Goal: Task Accomplishment & Management: Manage account settings

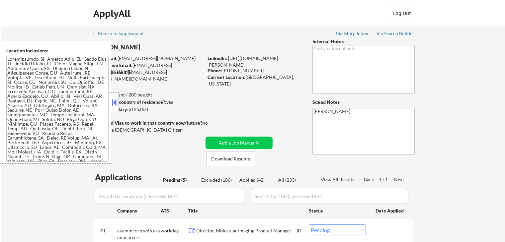
select select ""pending""
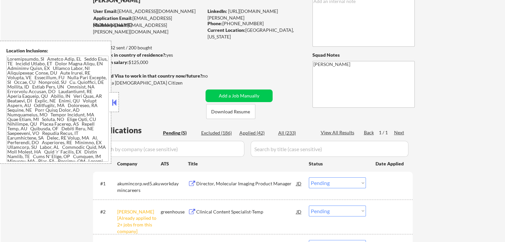
scroll to position [66, 0]
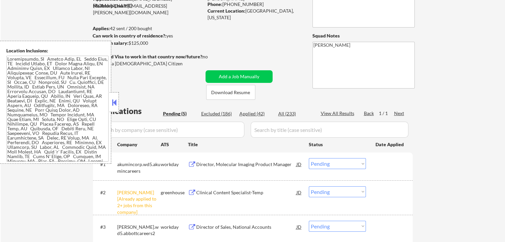
click at [115, 102] on button at bounding box center [113, 103] width 7 height 10
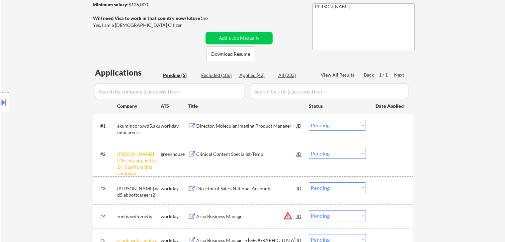
scroll to position [133, 0]
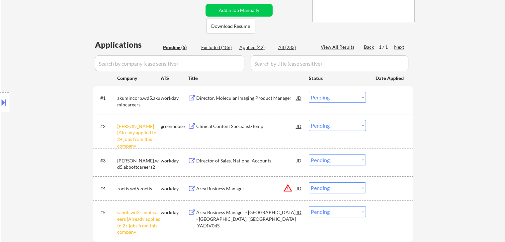
click at [319, 126] on select "Choose an option... Pending Applied Excluded (Questions) Excluded (Expired) Exc…" at bounding box center [337, 125] width 57 height 11
click at [309, 120] on select "Choose an option... Pending Applied Excluded (Questions) Excluded (Expired) Exc…" at bounding box center [337, 125] width 57 height 11
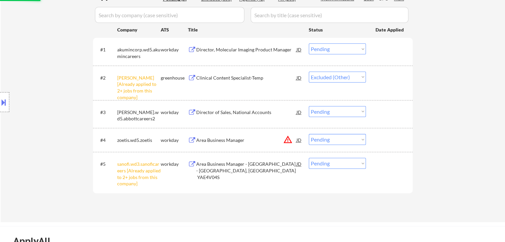
scroll to position [199, 0]
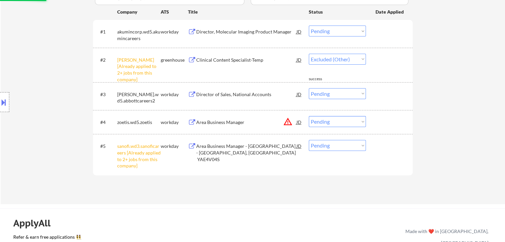
select select ""pending""
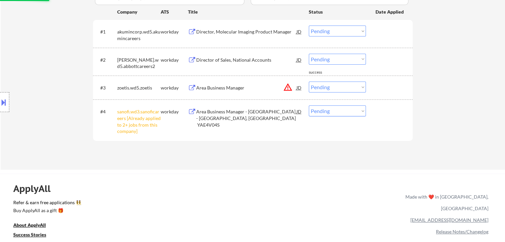
click at [316, 114] on select "Choose an option... Pending Applied Excluded (Questions) Excluded (Expired) Exc…" at bounding box center [337, 111] width 57 height 11
select select ""excluded__other_""
click at [309, 106] on select "Choose an option... Pending Applied Excluded (Questions) Excluded (Expired) Exc…" at bounding box center [337, 111] width 57 height 11
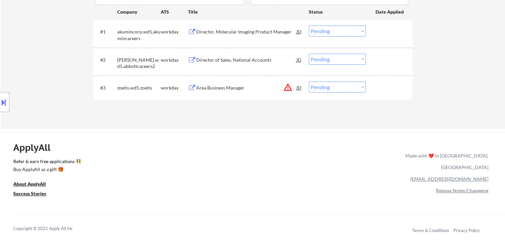
click at [2, 106] on button at bounding box center [3, 102] width 7 height 11
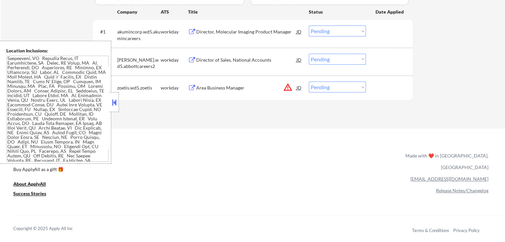
scroll to position [100, 0]
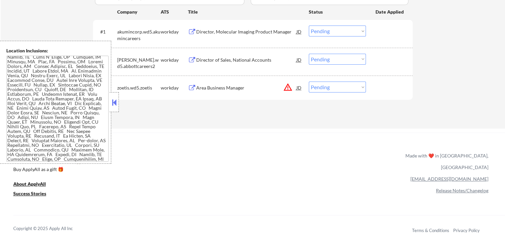
click at [114, 105] on button at bounding box center [113, 103] width 7 height 10
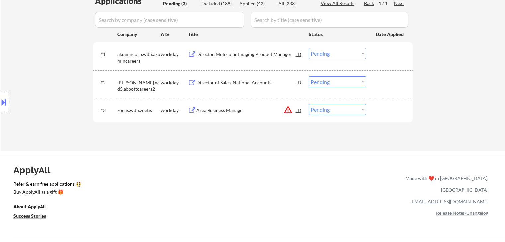
scroll to position [166, 0]
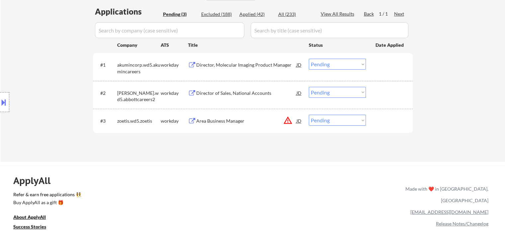
click at [206, 66] on div "Director, Molecular Imaging Product Manager" at bounding box center [246, 65] width 100 height 7
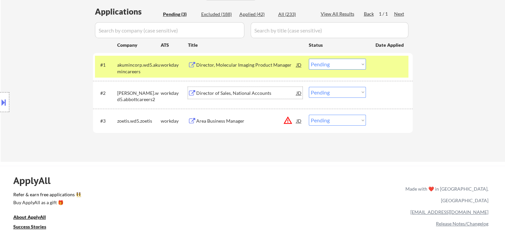
click at [219, 94] on div "Director of Sales, National Accounts" at bounding box center [246, 93] width 100 height 7
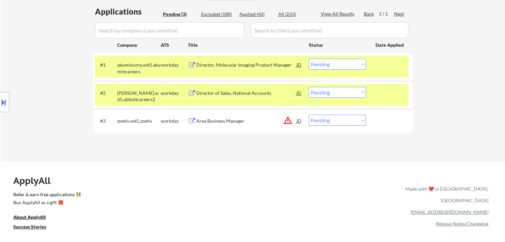
drag, startPoint x: 211, startPoint y: 121, endPoint x: 198, endPoint y: 133, distance: 17.9
click at [212, 121] on div "Area Business Manager" at bounding box center [246, 121] width 100 height 7
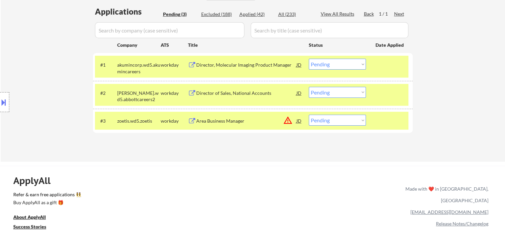
click at [215, 66] on div "Director, Molecular Imaging Product Manager" at bounding box center [246, 65] width 100 height 7
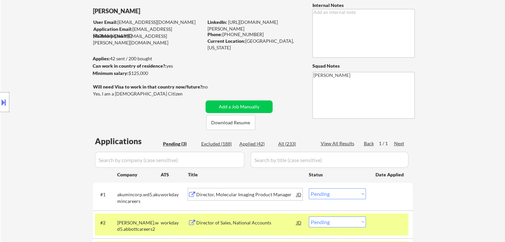
scroll to position [0, 0]
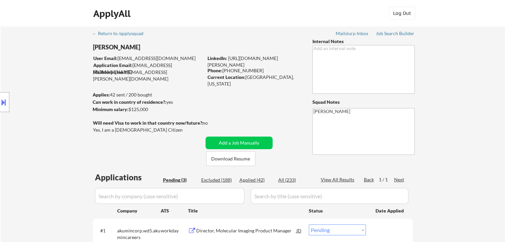
drag, startPoint x: 151, startPoint y: 108, endPoint x: 129, endPoint y: 108, distance: 21.9
click at [129, 108] on div "Minimum salary: $125,000" at bounding box center [148, 109] width 110 height 7
copy div "$125,000"
click at [10, 98] on div "Location Inclusions:" at bounding box center [59, 102] width 119 height 123
click at [6, 102] on button at bounding box center [3, 102] width 7 height 11
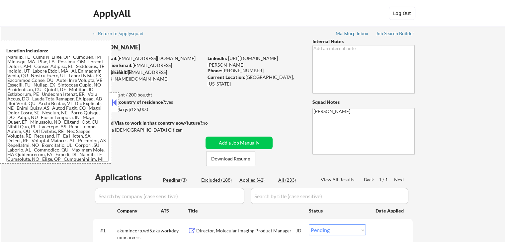
click at [66, 125] on textarea at bounding box center [57, 109] width 102 height 106
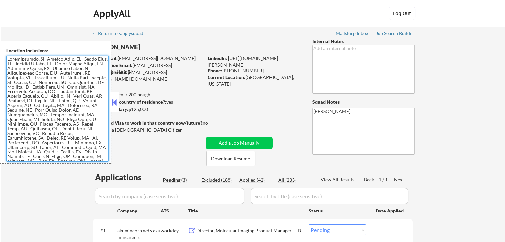
drag, startPoint x: 20, startPoint y: 160, endPoint x: 3, endPoint y: 35, distance: 126.9
click at [0, 16] on body "← Return to /applysquad Mailslurp Inbox Job Search Builder [PERSON_NAME] User E…" at bounding box center [252, 121] width 505 height 242
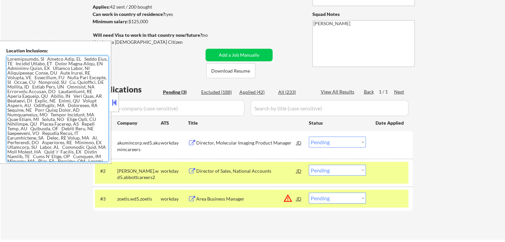
scroll to position [100, 0]
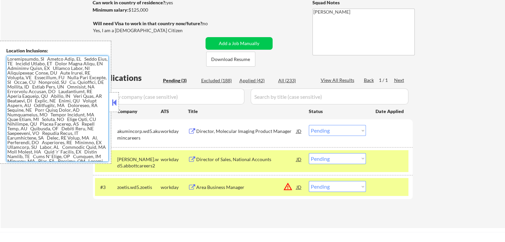
click at [286, 189] on button "warning_amber" at bounding box center [287, 186] width 9 height 9
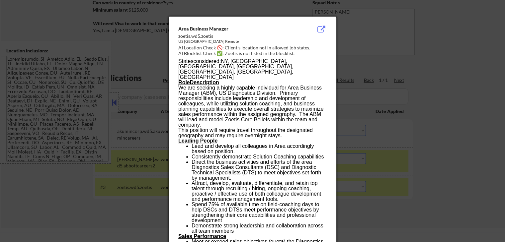
click at [405, 100] on div at bounding box center [252, 121] width 505 height 242
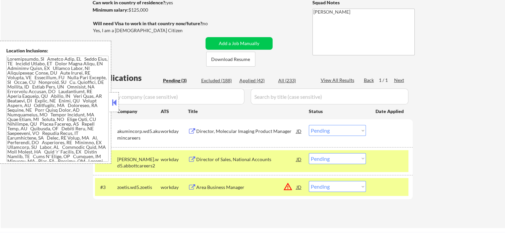
click at [224, 189] on div "Area Business Manager" at bounding box center [246, 187] width 100 height 7
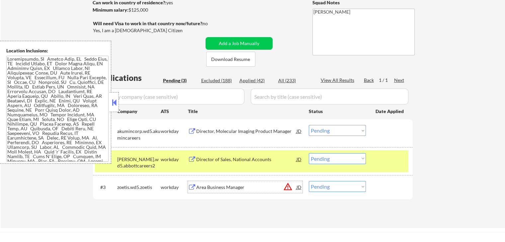
click at [74, 102] on textarea at bounding box center [57, 109] width 102 height 106
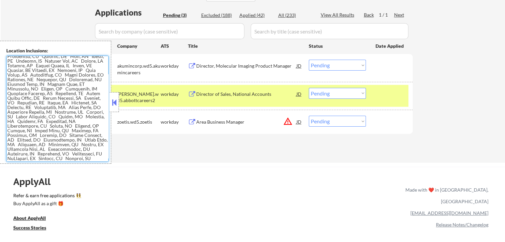
scroll to position [199, 0]
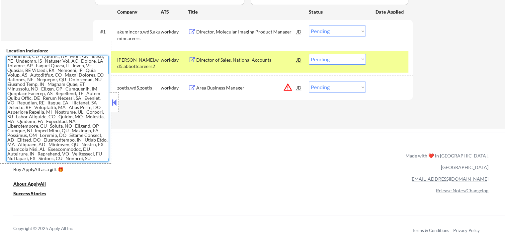
click at [66, 125] on textarea at bounding box center [57, 109] width 102 height 106
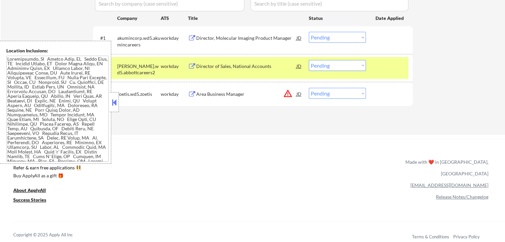
scroll to position [117, 0]
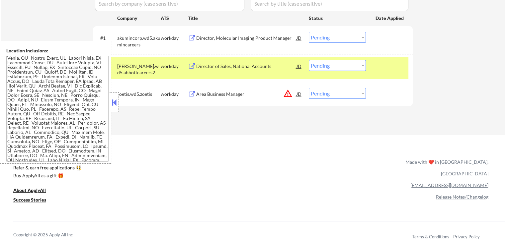
click at [59, 101] on textarea at bounding box center [57, 109] width 102 height 106
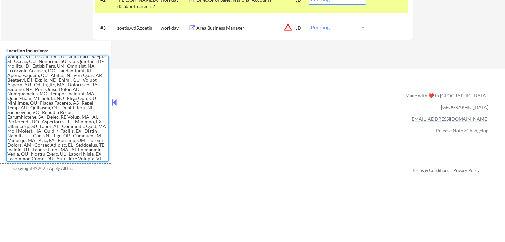
scroll to position [0, 0]
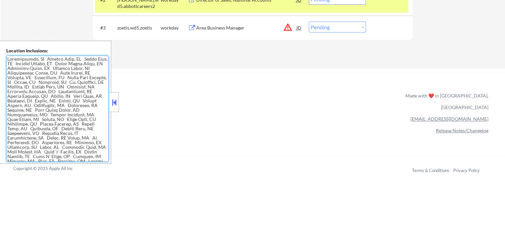
click at [65, 119] on textarea at bounding box center [57, 109] width 102 height 106
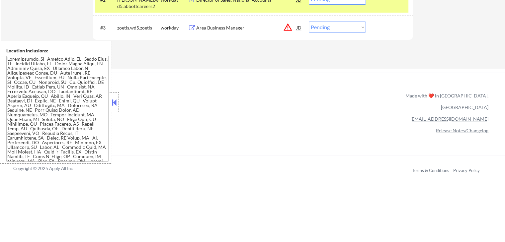
scroll to position [109, 0]
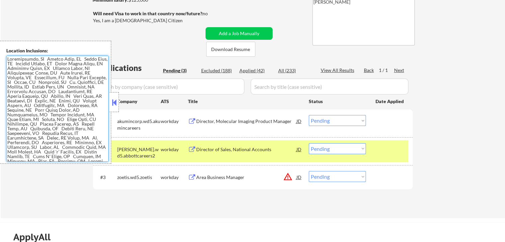
click at [66, 128] on textarea at bounding box center [57, 109] width 102 height 106
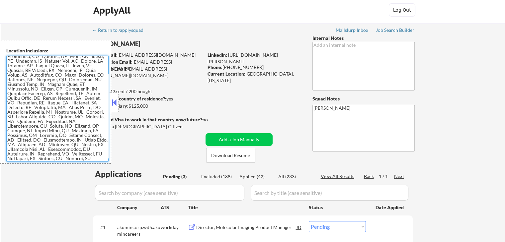
scroll to position [0, 0]
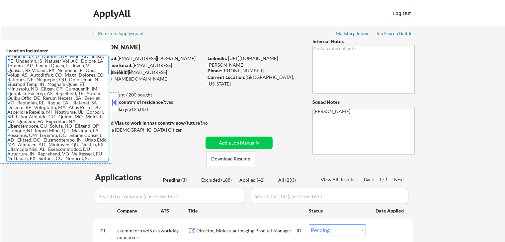
click at [62, 109] on textarea at bounding box center [57, 109] width 102 height 106
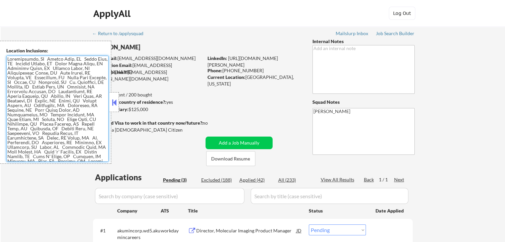
click at [52, 126] on textarea at bounding box center [57, 109] width 102 height 106
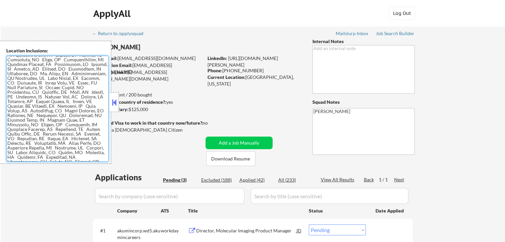
click at [55, 117] on textarea at bounding box center [57, 109] width 102 height 106
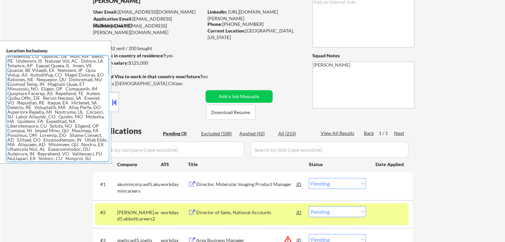
scroll to position [66, 0]
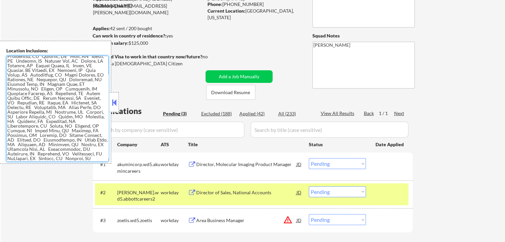
drag, startPoint x: 343, startPoint y: 221, endPoint x: 342, endPoint y: 228, distance: 7.4
click at [343, 221] on select "Choose an option... Pending Applied Excluded (Questions) Excluded (Expired) Exc…" at bounding box center [337, 219] width 57 height 11
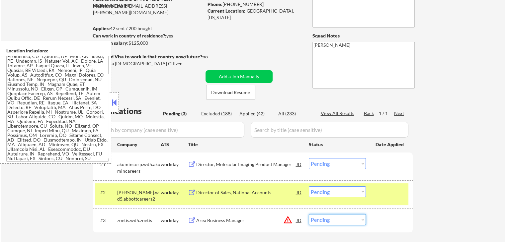
select select ""excluded__location_""
click at [309, 214] on select "Choose an option... Pending Applied Excluded (Questions) Excluded (Expired) Exc…" at bounding box center [337, 219] width 57 height 11
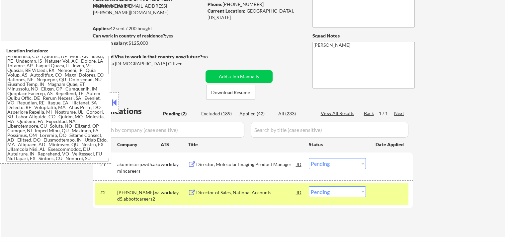
drag, startPoint x: 343, startPoint y: 161, endPoint x: 343, endPoint y: 194, distance: 32.5
click at [343, 161] on select "Choose an option... Pending Applied Excluded (Questions) Excluded (Expired) Exc…" at bounding box center [337, 163] width 57 height 11
click at [309, 158] on select "Choose an option... Pending Applied Excluded (Questions) Excluded (Expired) Exc…" at bounding box center [337, 163] width 57 height 11
click at [342, 189] on select "Choose an option... Pending Applied Excluded (Questions) Excluded (Expired) Exc…" at bounding box center [337, 191] width 57 height 11
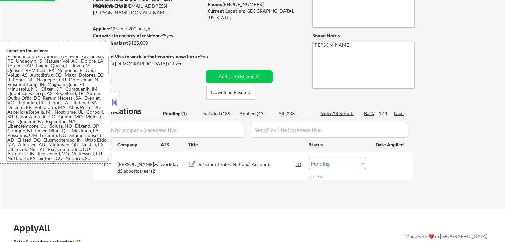
click at [326, 161] on select "Choose an option... Pending Applied Excluded (Questions) Excluded (Expired) Exc…" at bounding box center [337, 163] width 57 height 11
select select ""applied""
click at [309, 158] on select "Choose an option... Pending Applied Excluded (Questions) Excluded (Expired) Exc…" at bounding box center [337, 163] width 57 height 11
drag, startPoint x: 114, startPoint y: 103, endPoint x: 95, endPoint y: 201, distance: 99.8
click at [112, 105] on button at bounding box center [113, 103] width 7 height 10
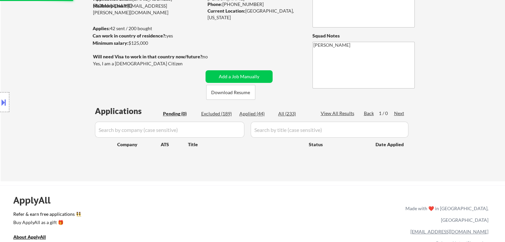
click at [56, 147] on div "Location Inclusions:" at bounding box center [59, 102] width 119 height 123
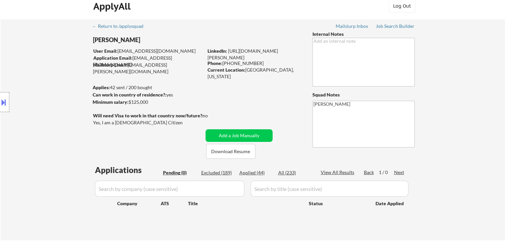
scroll to position [0, 0]
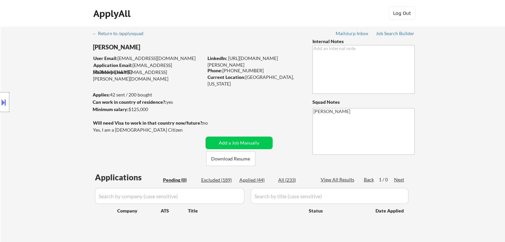
drag, startPoint x: 33, startPoint y: 132, endPoint x: 44, endPoint y: 132, distance: 11.3
click at [33, 132] on div "Location Inclusions:" at bounding box center [59, 102] width 119 height 123
click at [252, 180] on div "Applied (44)" at bounding box center [255, 180] width 33 height 7
select select ""applied""
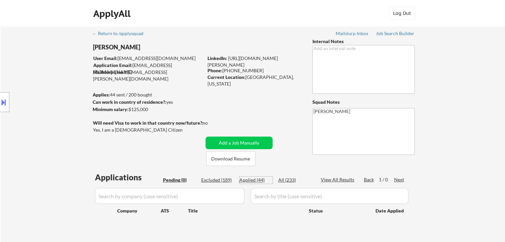
select select ""applied""
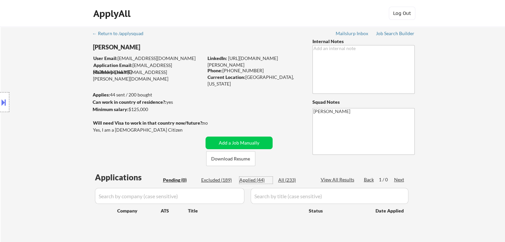
select select ""applied""
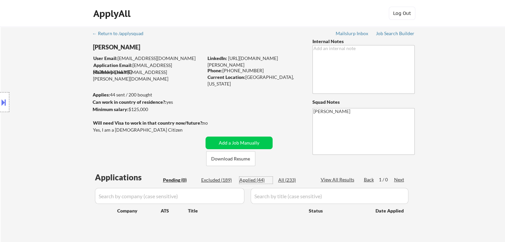
select select ""applied""
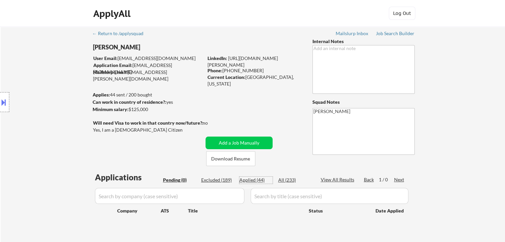
select select ""applied""
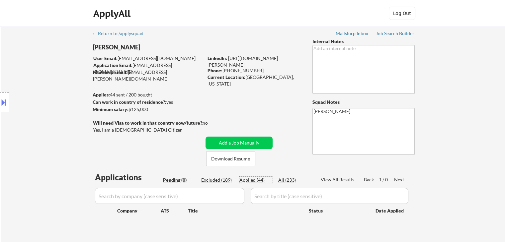
select select ""applied""
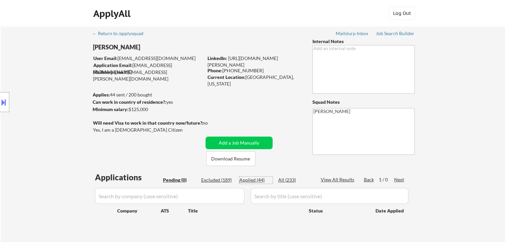
select select ""applied""
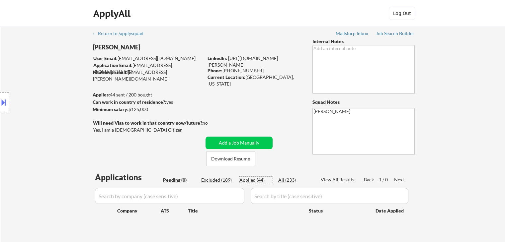
select select ""applied""
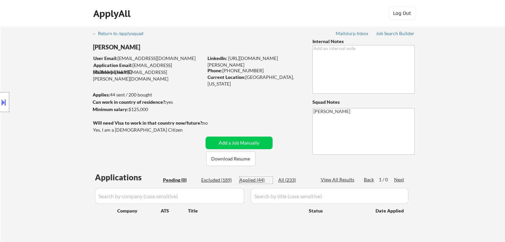
select select ""applied""
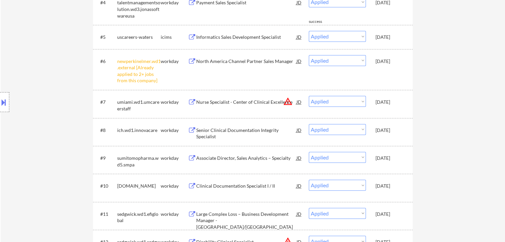
scroll to position [232, 0]
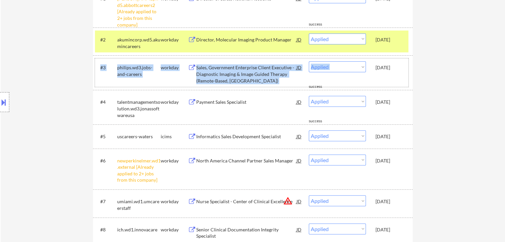
drag, startPoint x: 375, startPoint y: 64, endPoint x: 408, endPoint y: 65, distance: 33.2
click at [408, 65] on div "#3 philips.wd3.jobs-and-careers workday Sales, Government Enterprise Client Exe…" at bounding box center [253, 72] width 320 height 35
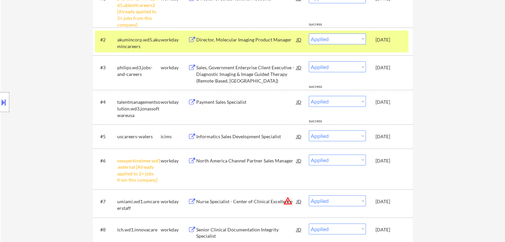
click at [408, 67] on div "#3 philips.wd3.jobs-and-careers workday Sales, Government Enterprise Client Exe…" at bounding box center [253, 72] width 320 height 35
drag, startPoint x: 407, startPoint y: 69, endPoint x: 401, endPoint y: 68, distance: 6.4
click at [401, 68] on div "#3 philips.wd3.jobs-and-careers workday Sales, Government Enterprise Client Exe…" at bounding box center [251, 72] width 313 height 29
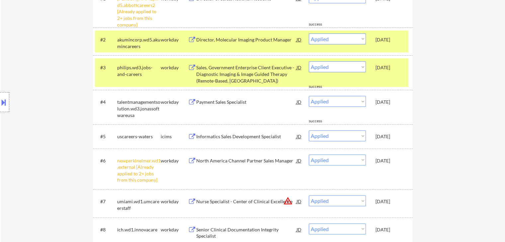
copy div "[DATE]"
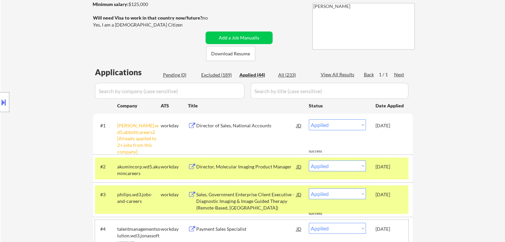
scroll to position [106, 0]
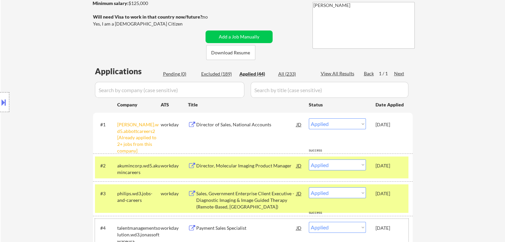
click at [75, 122] on div "Location Inclusions:" at bounding box center [59, 102] width 119 height 123
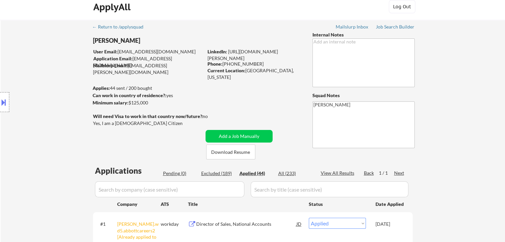
click at [37, 129] on div "Location Inclusions:" at bounding box center [59, 102] width 119 height 123
drag, startPoint x: 38, startPoint y: 41, endPoint x: 57, endPoint y: 18, distance: 30.3
click at [38, 41] on div "Location Inclusions:" at bounding box center [59, 102] width 119 height 123
drag, startPoint x: 40, startPoint y: 50, endPoint x: 162, endPoint y: 45, distance: 121.6
click at [40, 50] on div "Location Inclusions:" at bounding box center [59, 102] width 119 height 123
